Goal: Task Accomplishment & Management: Manage account settings

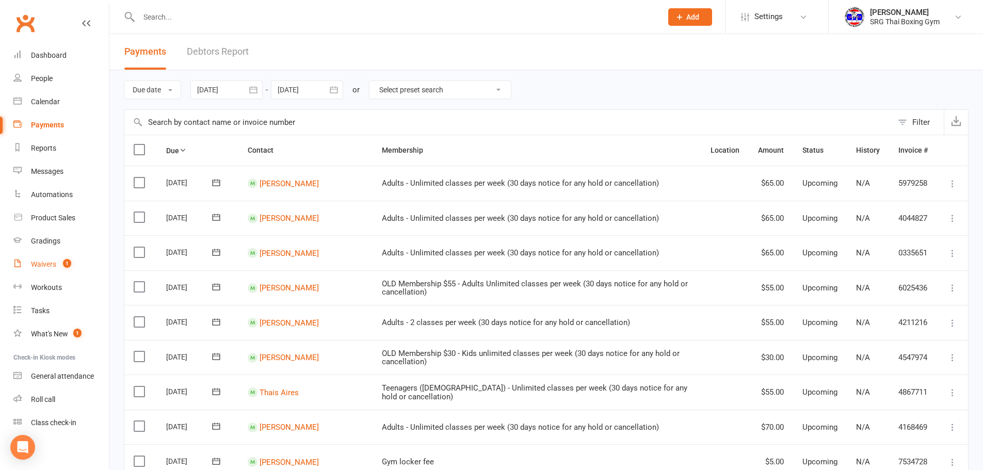
click at [52, 266] on div "Waivers" at bounding box center [43, 264] width 25 height 8
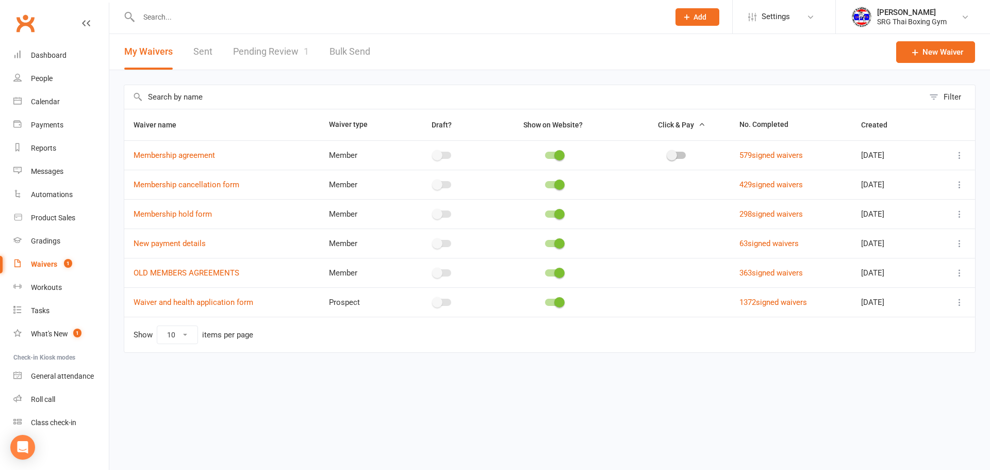
click at [282, 53] on link "Pending Review 1" at bounding box center [271, 52] width 76 height 36
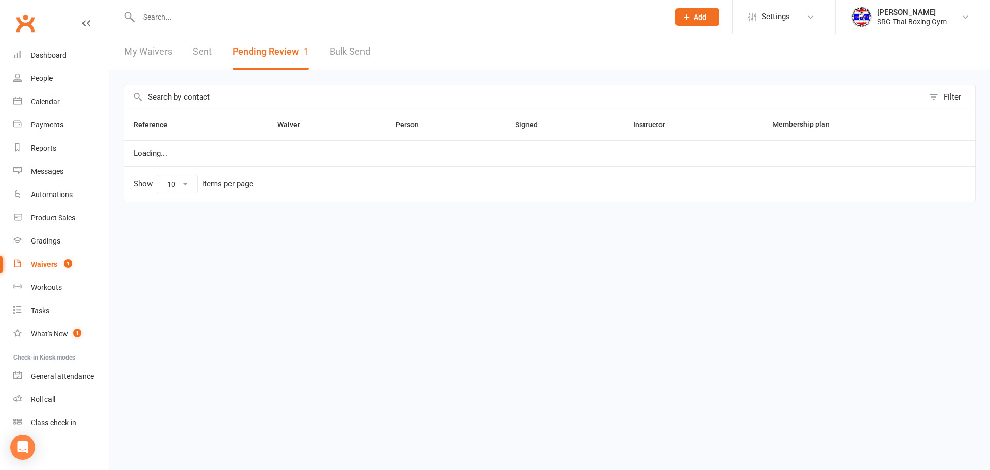
select select "100"
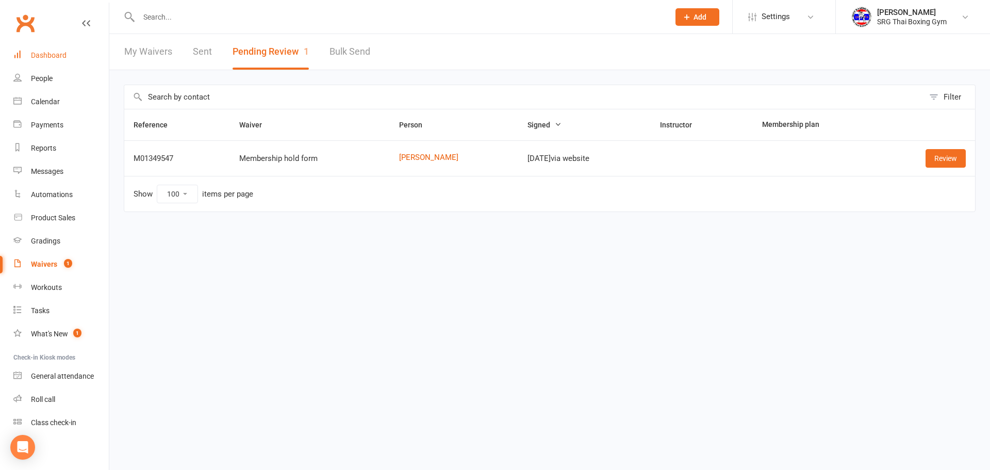
click at [44, 59] on div "Dashboard" at bounding box center [49, 55] width 36 height 8
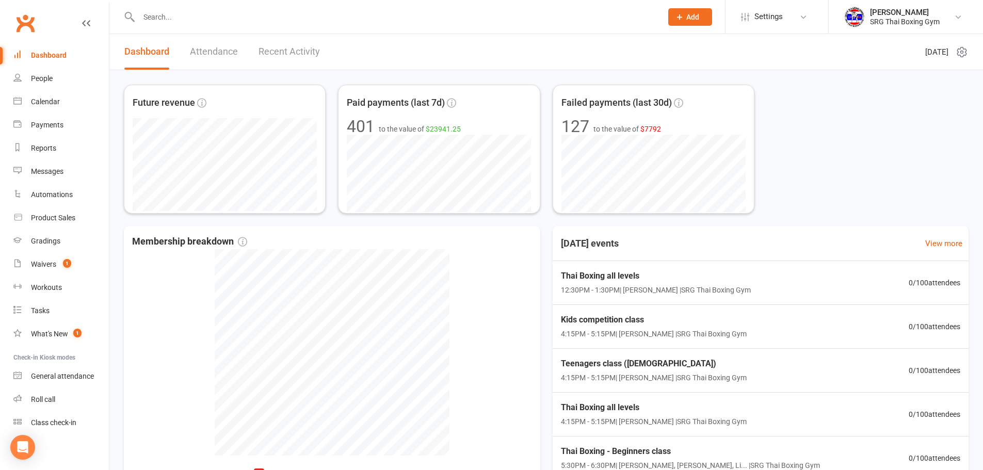
click at [197, 13] on input "text" at bounding box center [395, 17] width 519 height 14
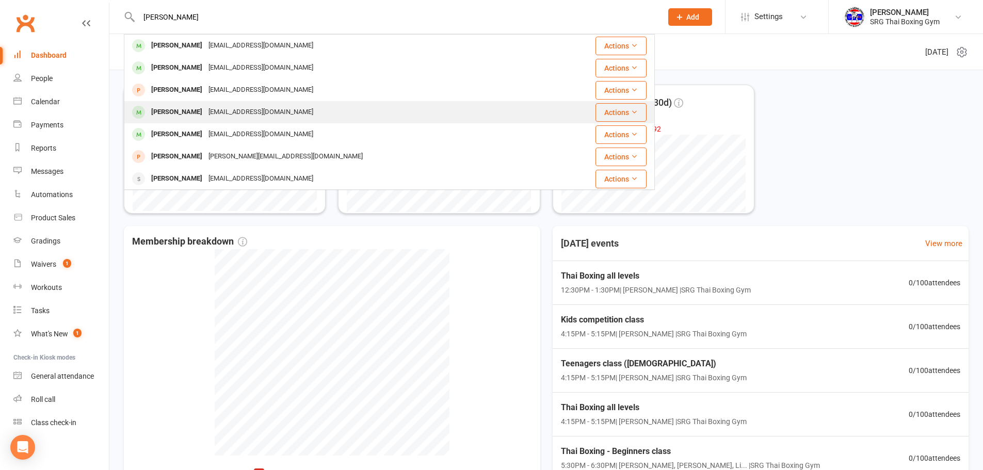
type input "hugo"
click at [184, 112] on div "Hugo Martins" at bounding box center [176, 112] width 57 height 15
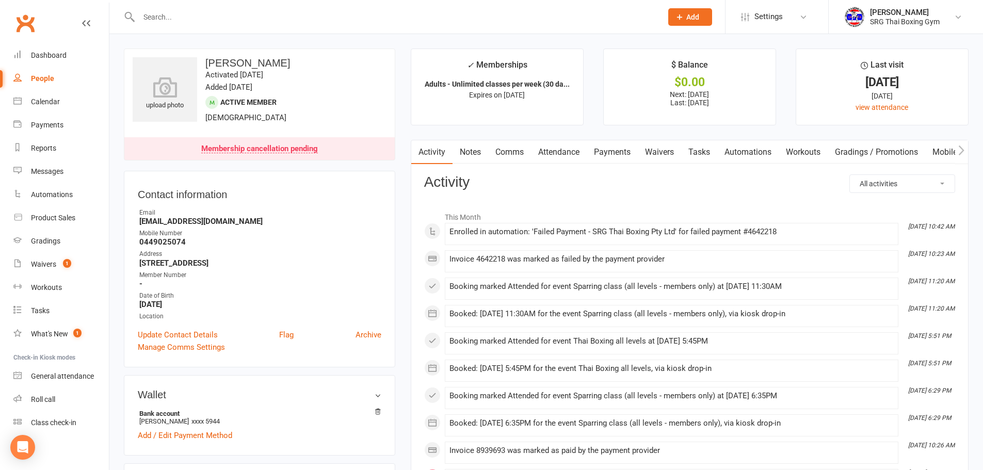
click at [617, 154] on link "Payments" at bounding box center [611, 152] width 51 height 24
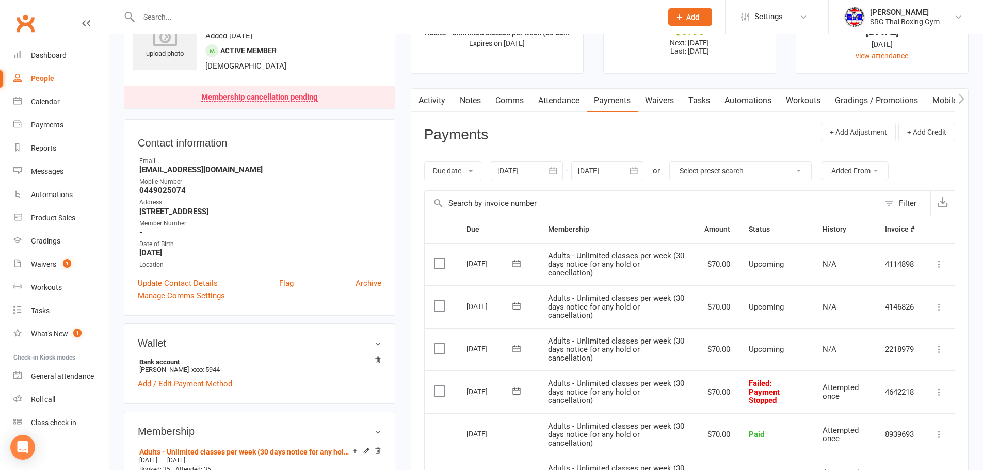
scroll to position [155, 0]
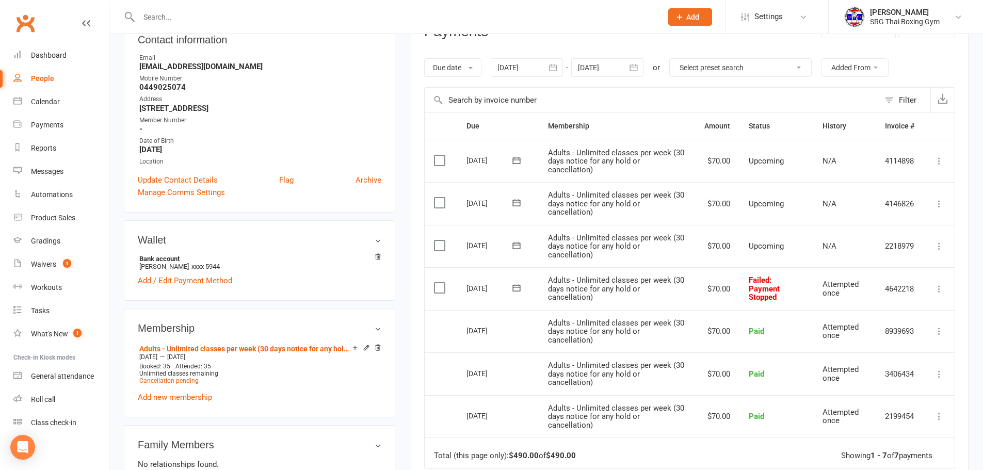
click at [939, 287] on icon at bounding box center [939, 289] width 10 height 10
click at [869, 389] on link "Retry now" at bounding box center [893, 391] width 102 height 21
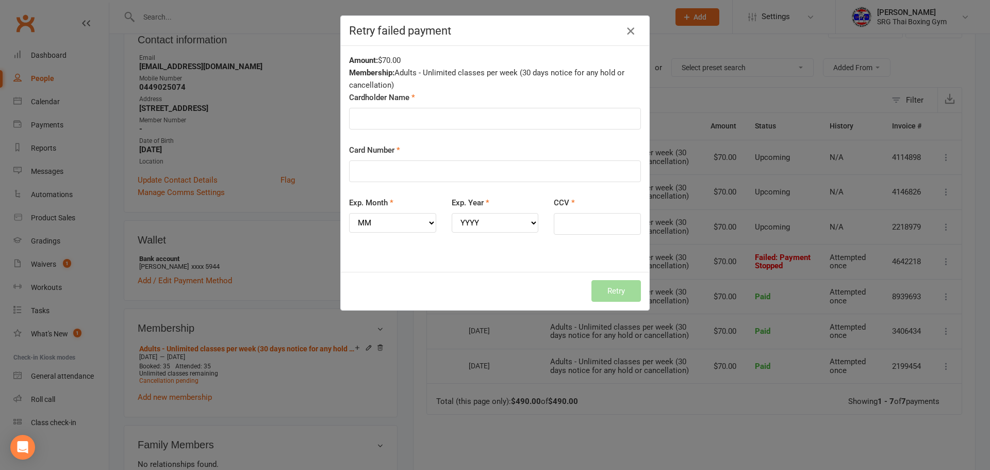
click at [626, 29] on icon "button" at bounding box center [631, 31] width 12 height 12
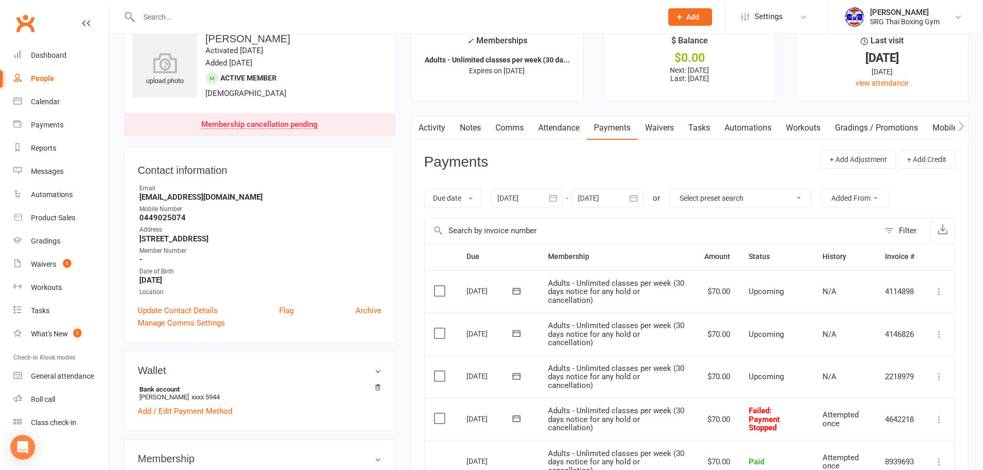
scroll to position [0, 0]
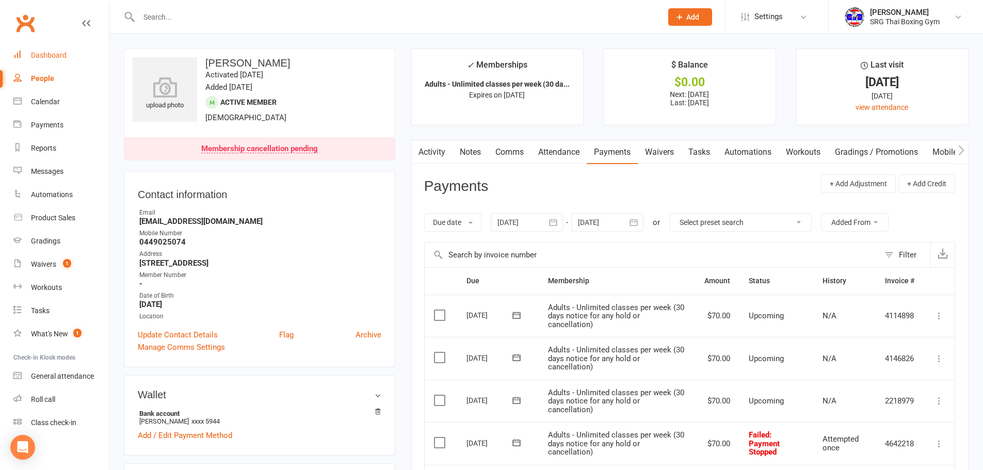
click at [51, 61] on link "Dashboard" at bounding box center [60, 55] width 95 height 23
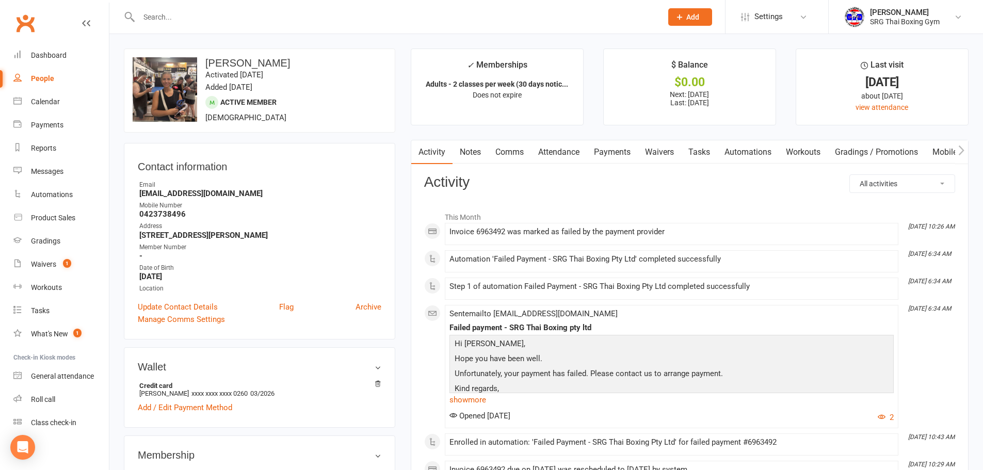
click at [614, 152] on link "Payments" at bounding box center [611, 152] width 51 height 24
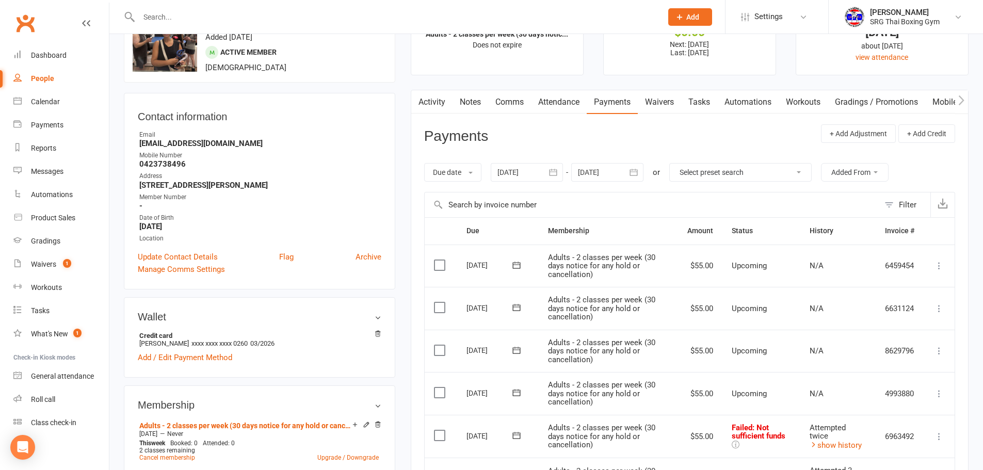
scroll to position [206, 0]
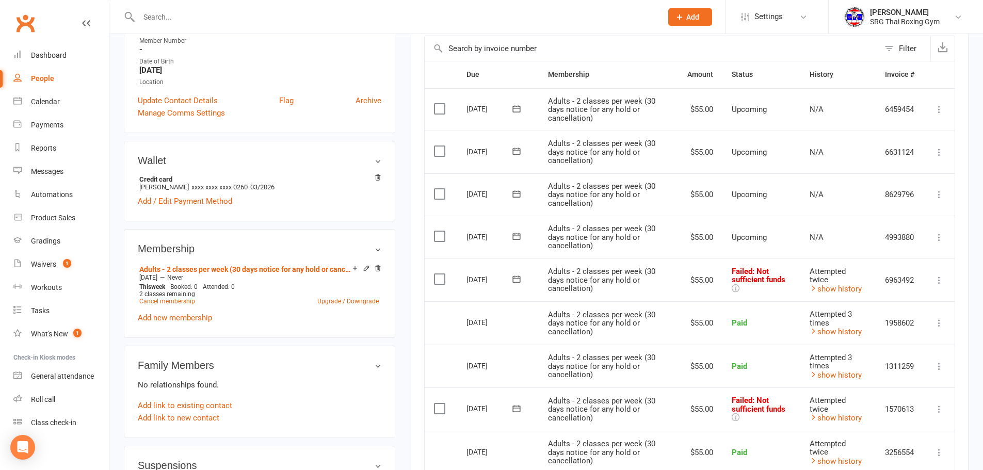
click at [936, 281] on icon at bounding box center [939, 280] width 10 height 10
click at [901, 382] on link "Retry now" at bounding box center [893, 382] width 102 height 21
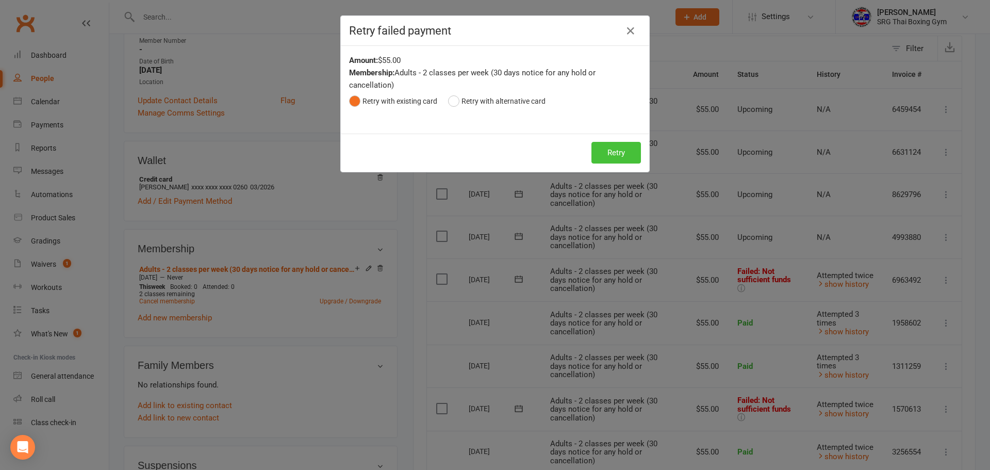
click at [605, 148] on button "Retry" at bounding box center [617, 153] width 50 height 22
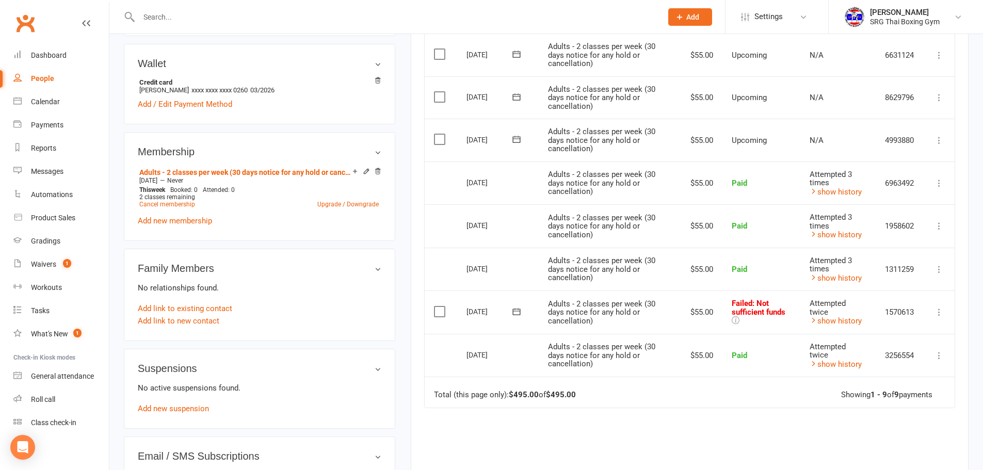
scroll to position [309, 0]
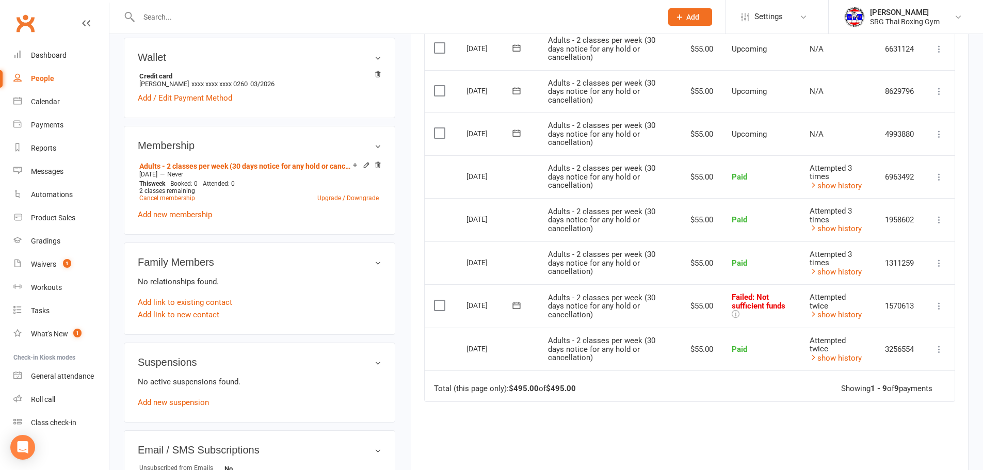
click at [940, 309] on icon at bounding box center [939, 306] width 10 height 10
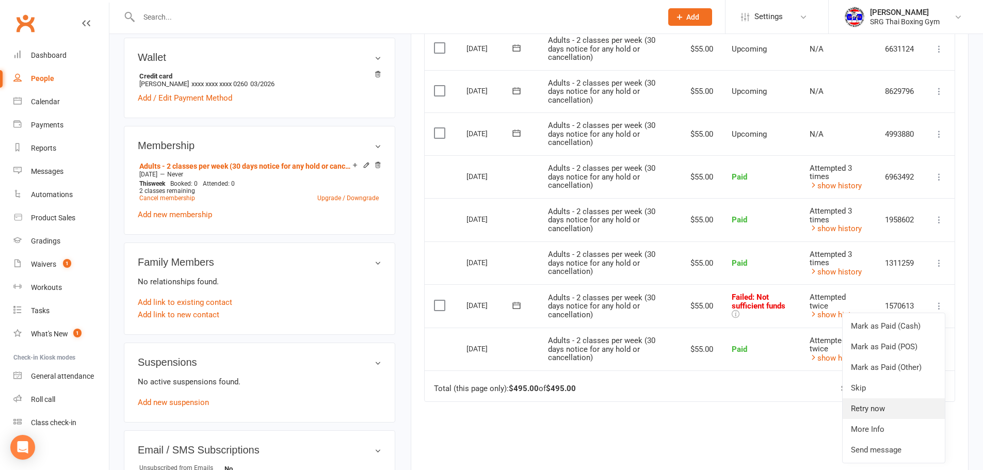
click at [884, 406] on link "Retry now" at bounding box center [893, 408] width 102 height 21
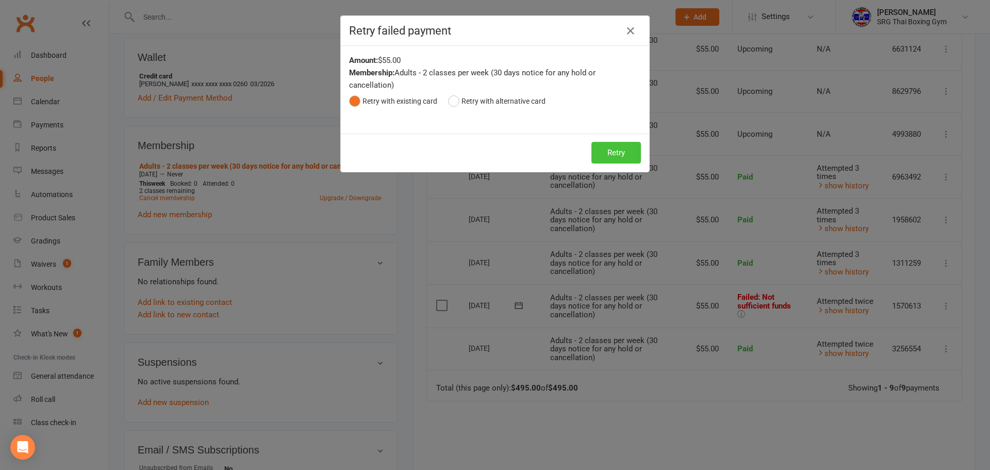
click at [628, 154] on button "Retry" at bounding box center [617, 153] width 50 height 22
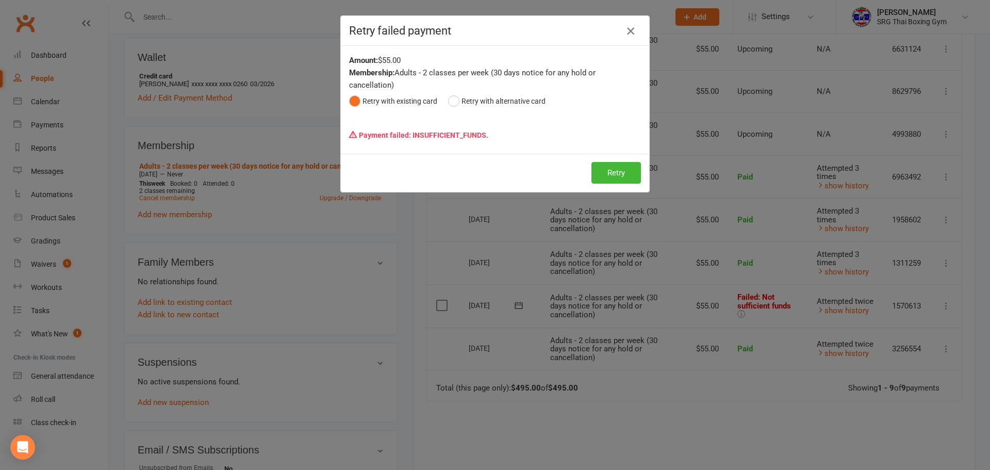
click at [625, 33] on icon "button" at bounding box center [631, 31] width 12 height 12
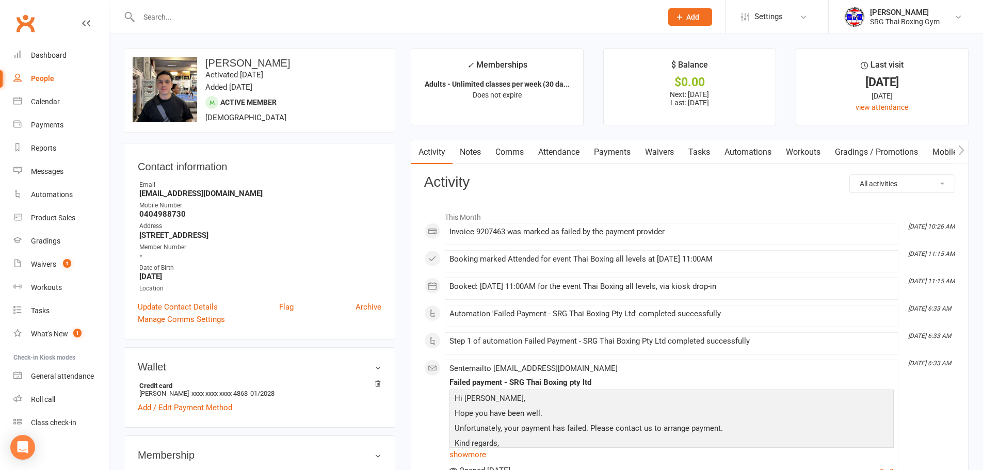
click at [627, 155] on link "Payments" at bounding box center [611, 152] width 51 height 24
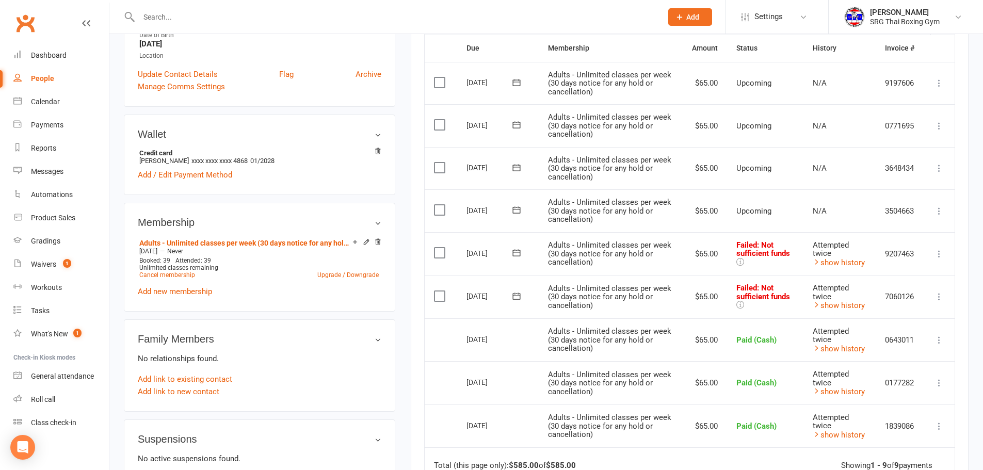
scroll to position [309, 0]
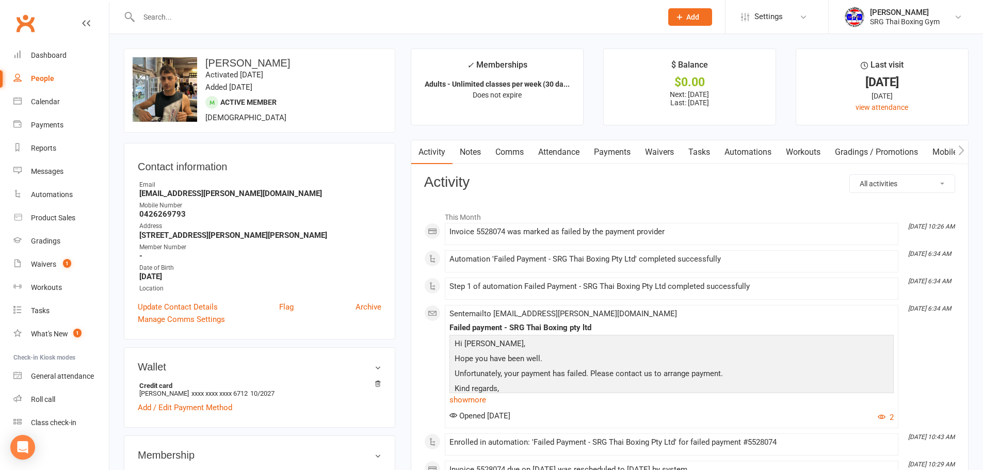
click at [620, 151] on link "Payments" at bounding box center [611, 152] width 51 height 24
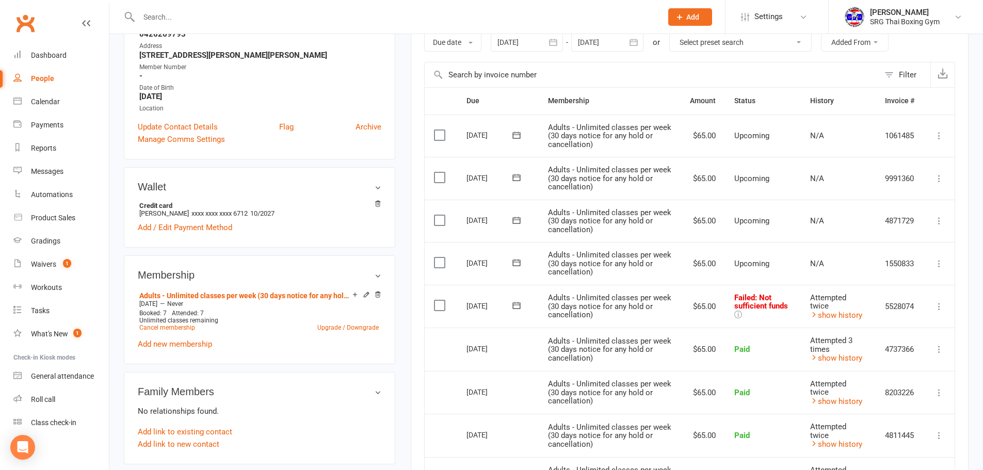
scroll to position [206, 0]
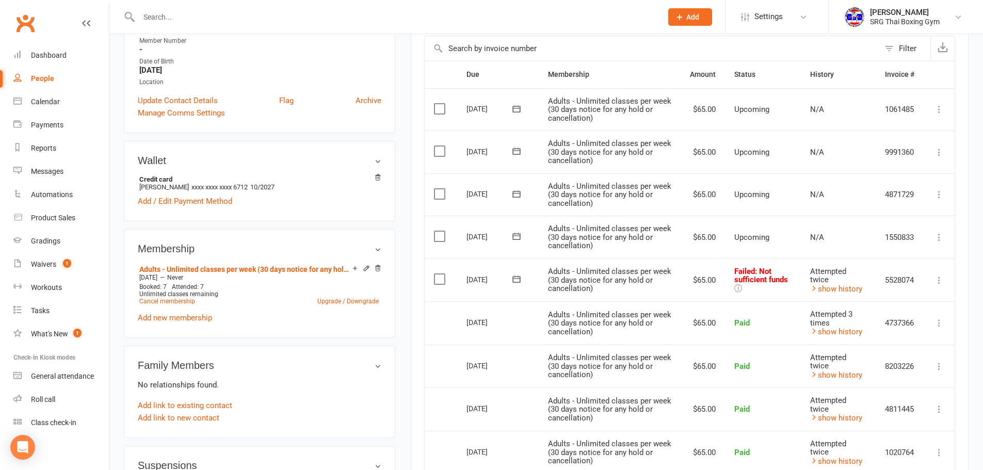
click at [939, 279] on icon at bounding box center [939, 280] width 10 height 10
click at [899, 387] on link "Retry now" at bounding box center [893, 382] width 102 height 21
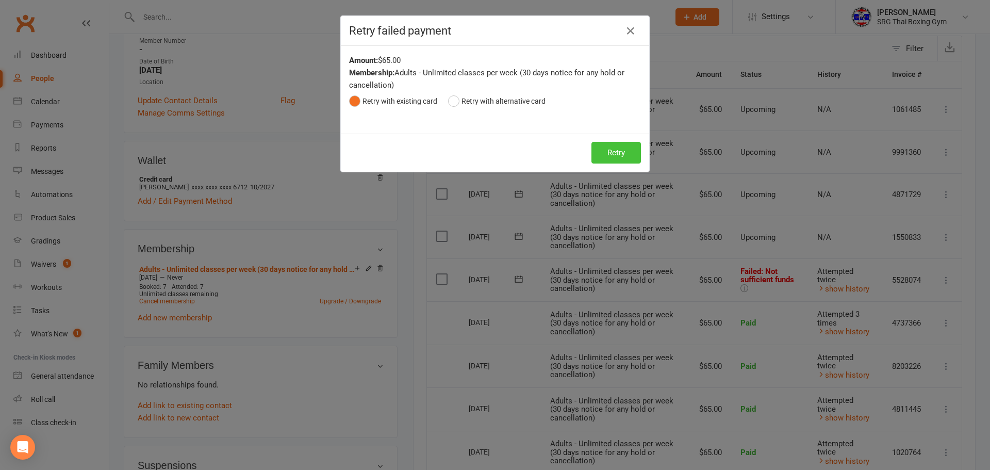
click at [603, 150] on button "Retry" at bounding box center [617, 153] width 50 height 22
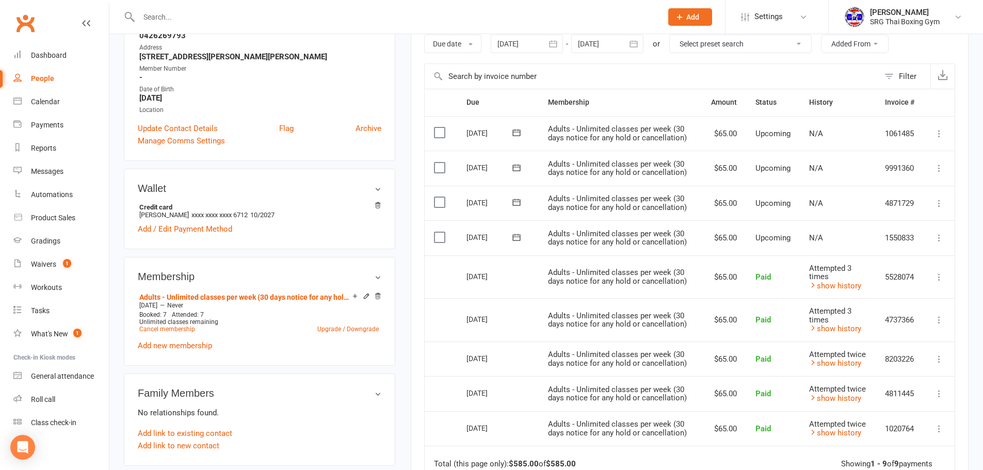
scroll to position [155, 0]
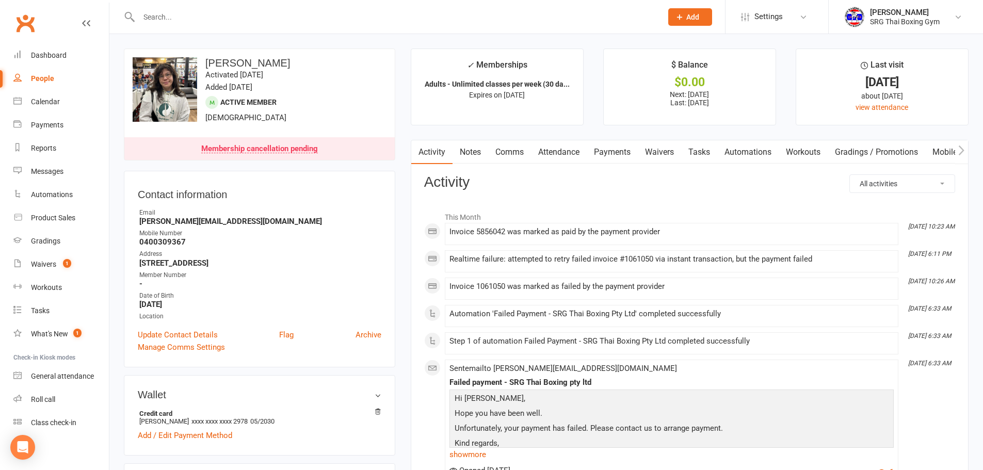
click at [617, 153] on link "Payments" at bounding box center [611, 152] width 51 height 24
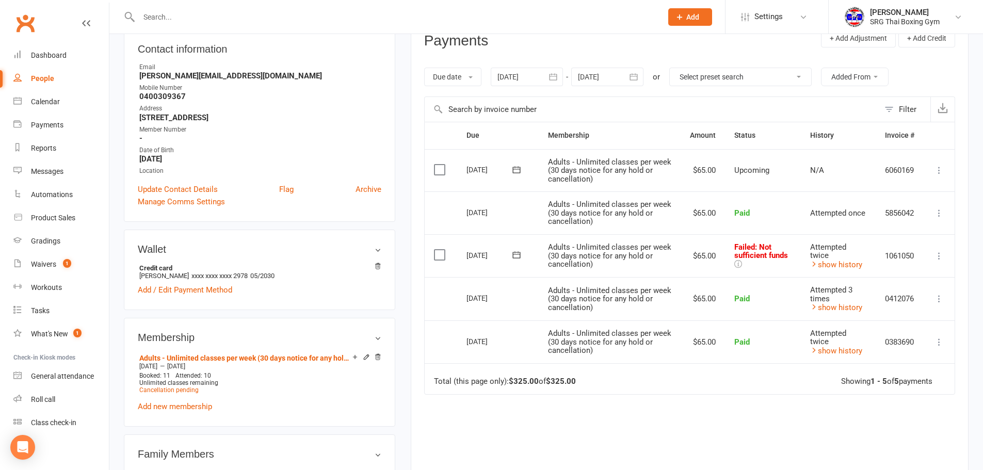
scroll to position [155, 0]
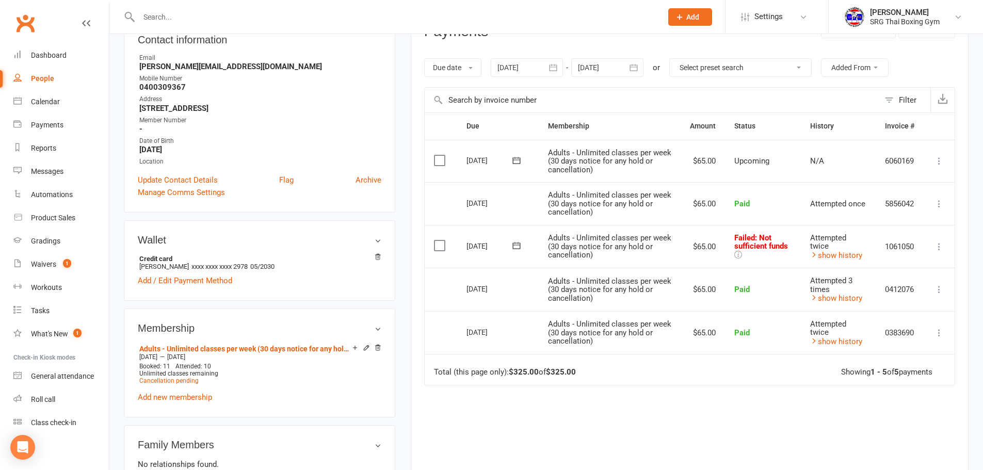
click at [939, 246] on icon at bounding box center [939, 246] width 10 height 10
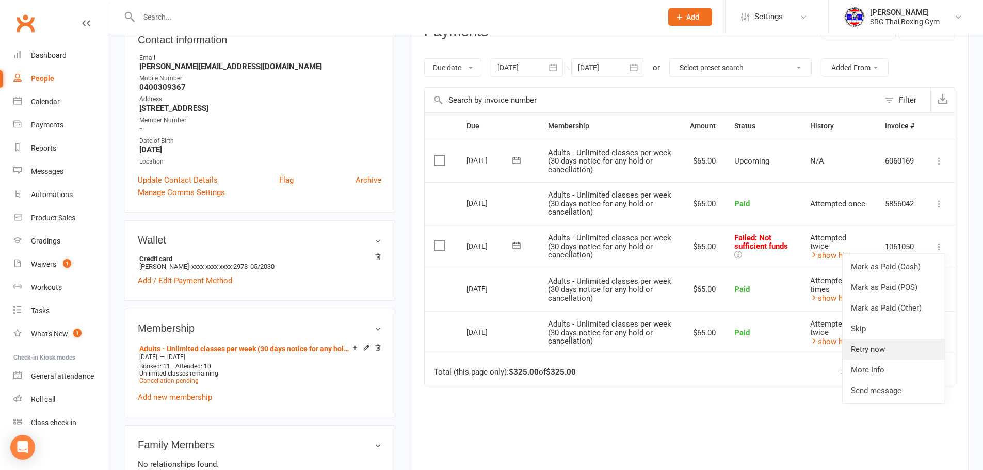
click at [894, 344] on link "Retry now" at bounding box center [893, 349] width 102 height 21
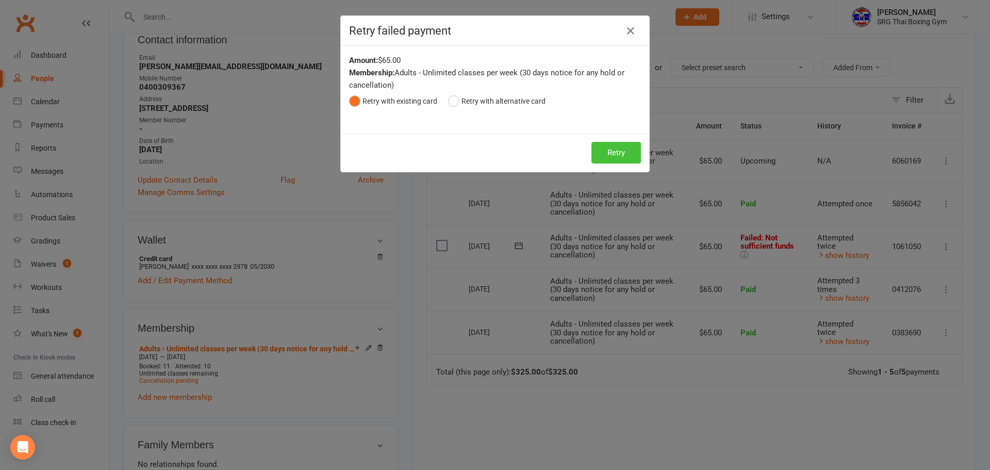
click at [620, 149] on button "Retry" at bounding box center [617, 153] width 50 height 22
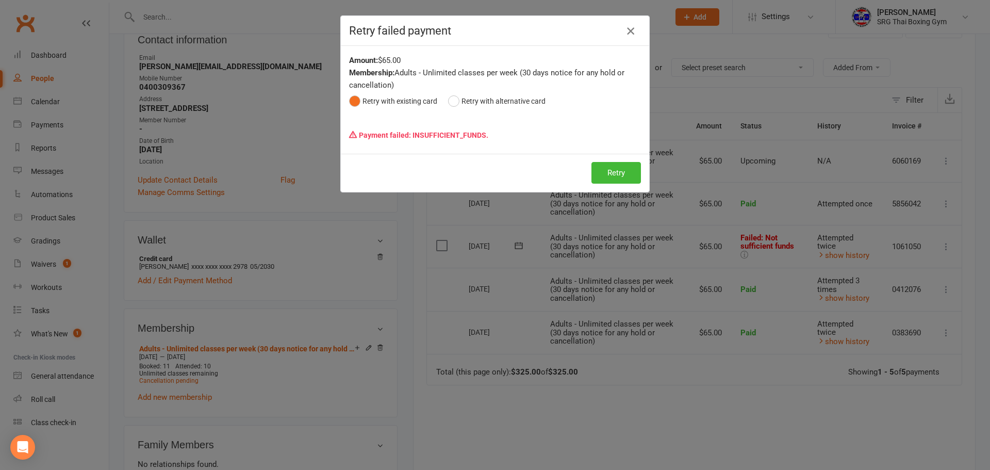
click at [625, 34] on icon "button" at bounding box center [631, 31] width 12 height 12
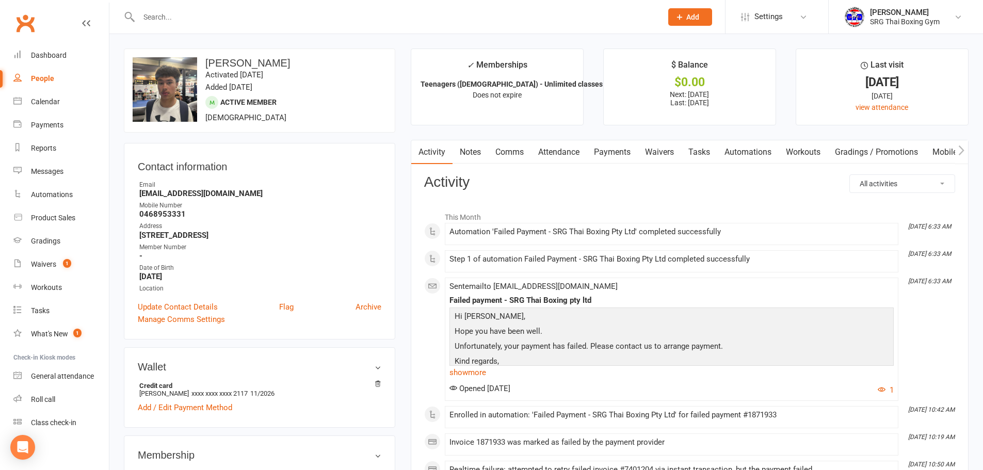
click at [615, 154] on link "Payments" at bounding box center [611, 152] width 51 height 24
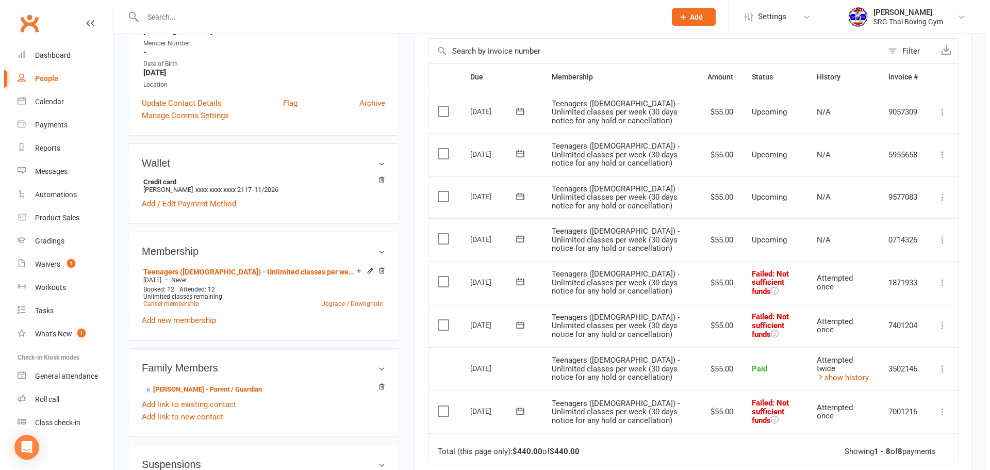
scroll to position [206, 0]
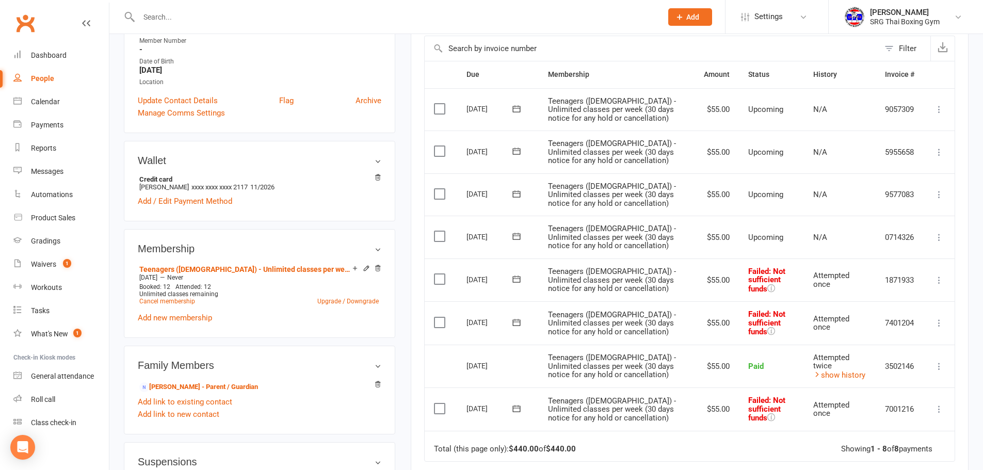
click at [938, 277] on icon at bounding box center [939, 280] width 10 height 10
click at [897, 378] on link "Retry now" at bounding box center [893, 382] width 102 height 21
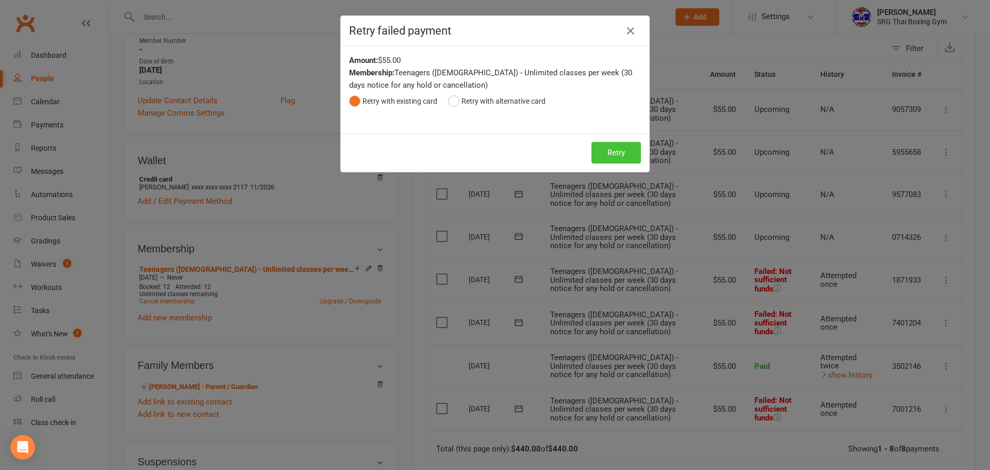
click at [620, 154] on button "Retry" at bounding box center [617, 153] width 50 height 22
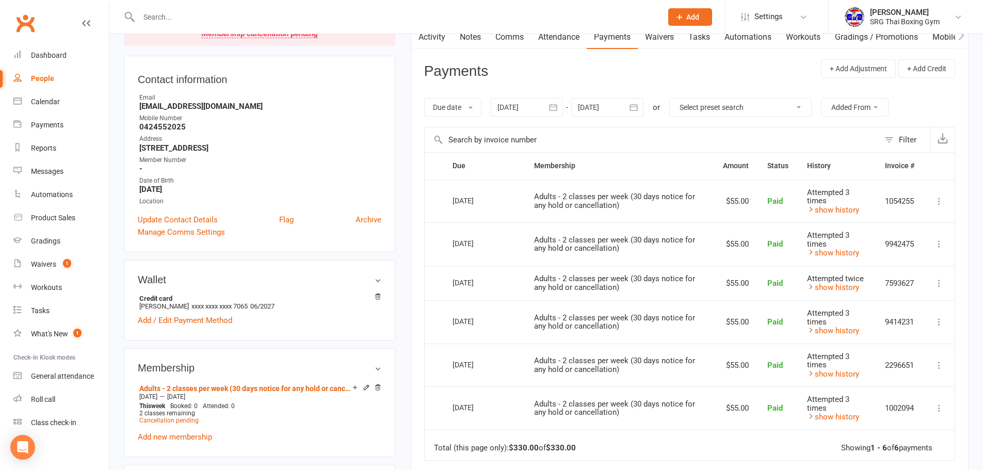
scroll to position [52, 0]
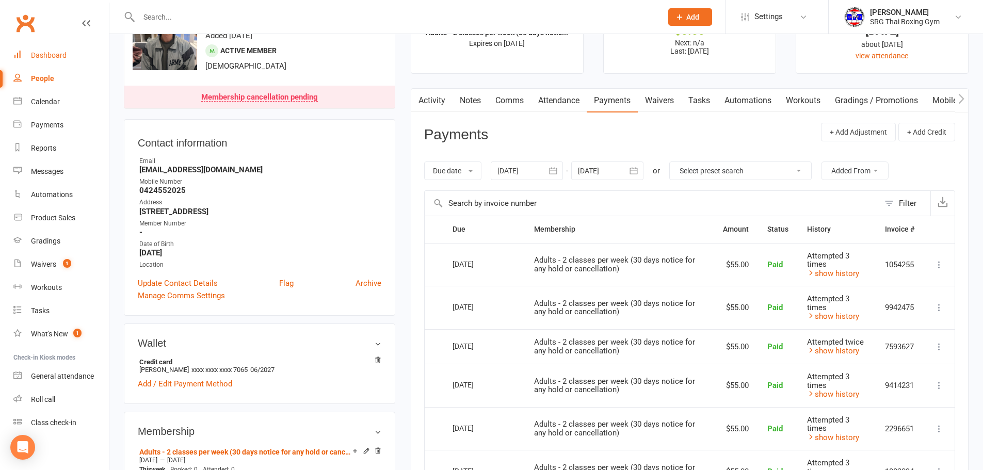
click at [43, 54] on div "Dashboard" at bounding box center [49, 55] width 36 height 8
